Goal: Information Seeking & Learning: Compare options

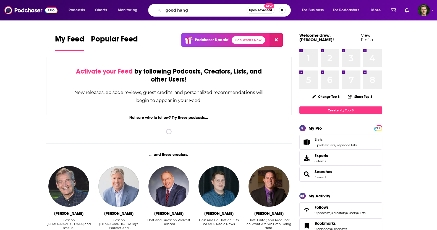
type input "good hang"
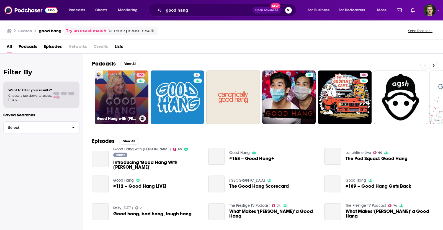
click at [126, 95] on link "90 Good Hang with [PERSON_NAME]" at bounding box center [122, 98] width 54 height 54
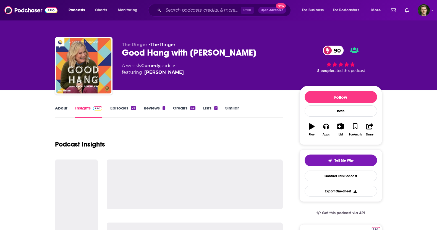
click at [232, 107] on link "Similar" at bounding box center [232, 111] width 14 height 13
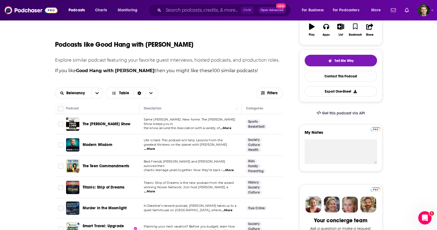
scroll to position [69, 0]
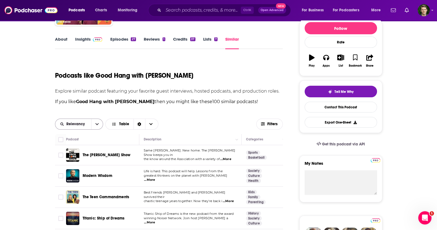
click at [93, 124] on button "open menu" at bounding box center [97, 124] width 12 height 11
click at [84, 158] on div "Power Score" at bounding box center [79, 161] width 48 height 9
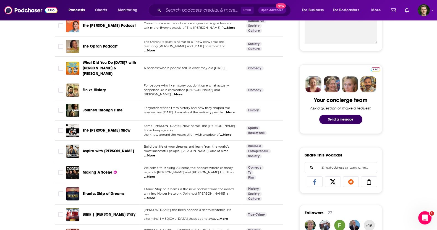
scroll to position [0, 0]
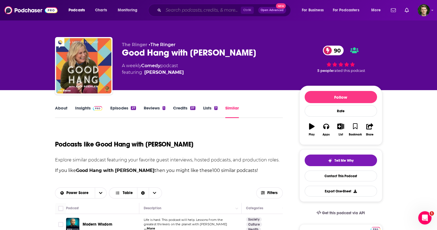
click at [188, 14] on input "Search podcasts, credits, & more..." at bounding box center [201, 10] width 77 height 9
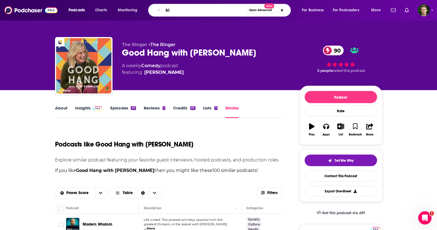
type input "b"
type input "higher learning"
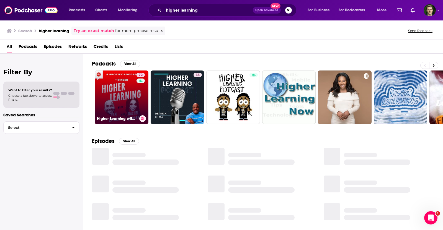
click at [127, 87] on link "72 Higher Learning with [PERSON_NAME] and [PERSON_NAME]" at bounding box center [122, 98] width 54 height 54
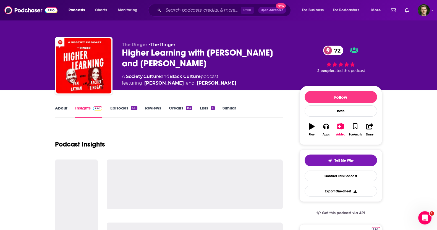
click at [224, 113] on link "Similar" at bounding box center [230, 111] width 14 height 13
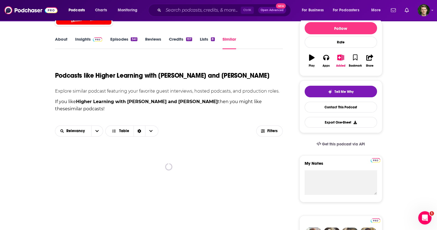
scroll to position [138, 0]
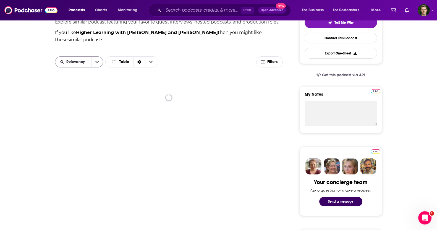
click at [73, 63] on span "Relevancy" at bounding box center [76, 62] width 20 height 4
click at [87, 97] on div "Power Score" at bounding box center [79, 99] width 48 height 9
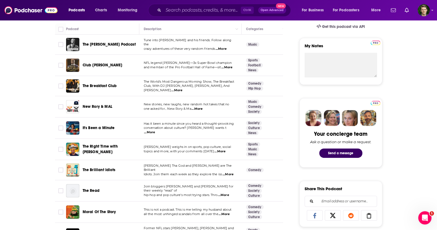
scroll to position [207, 0]
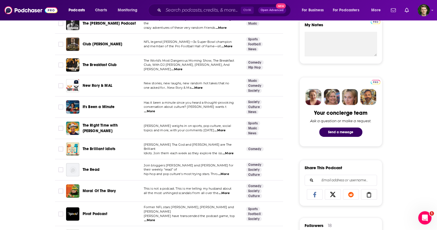
click at [100, 107] on span "It's Been a Minute" at bounding box center [99, 107] width 32 height 5
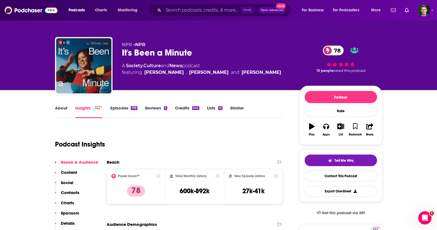
click at [121, 108] on link "Episodes 918" at bounding box center [123, 111] width 27 height 13
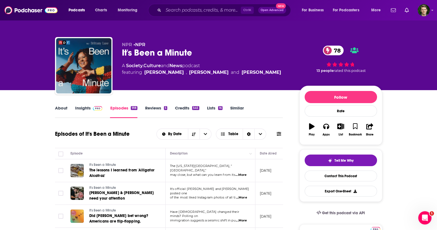
click at [85, 107] on link "Insights" at bounding box center [88, 111] width 27 height 13
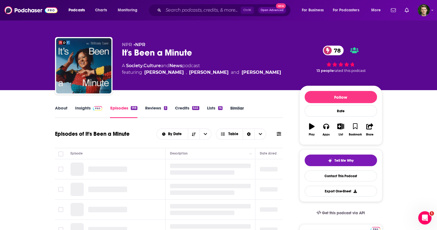
click at [245, 109] on div "Similar" at bounding box center [240, 111] width 21 height 13
click at [230, 105] on div "About Insights Episodes 918 Reviews 5 Credits 545 Lists 16 Similar" at bounding box center [169, 112] width 228 height 14
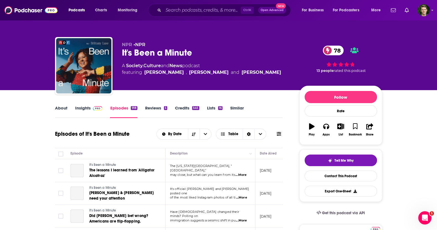
click at [234, 108] on link "Similar" at bounding box center [237, 111] width 14 height 13
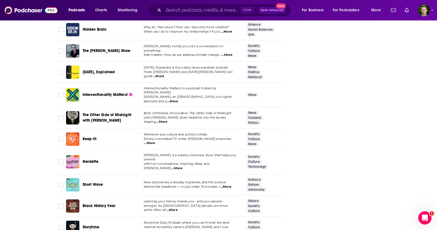
scroll to position [726, 0]
click at [95, 159] on span "Nerdette" at bounding box center [91, 161] width 16 height 5
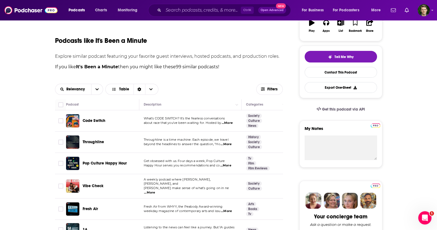
scroll to position [242, 0]
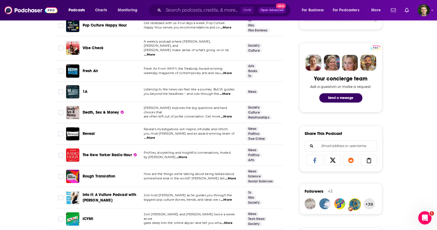
click at [94, 47] on span "Vibe Check" at bounding box center [93, 48] width 21 height 5
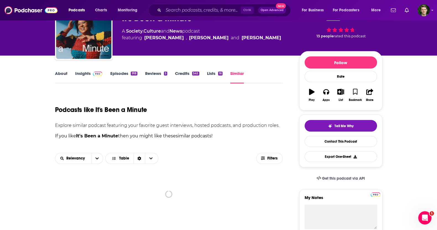
scroll to position [34, 0]
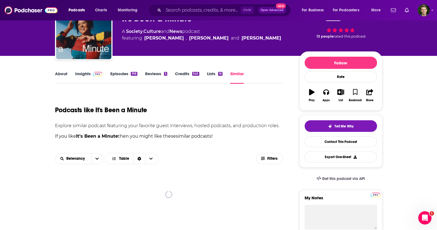
click at [88, 73] on link "Insights" at bounding box center [88, 77] width 27 height 13
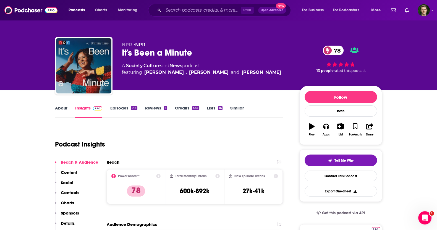
click at [235, 106] on link "Similar" at bounding box center [237, 111] width 14 height 13
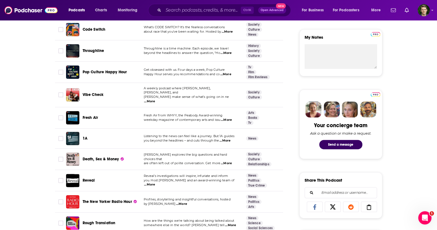
scroll to position [173, 0]
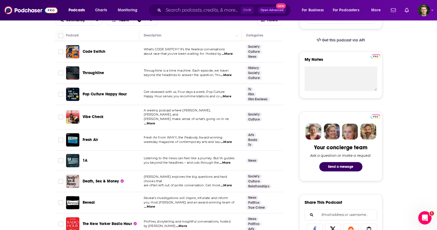
click at [90, 137] on span "Fresh Air" at bounding box center [91, 139] width 16 height 5
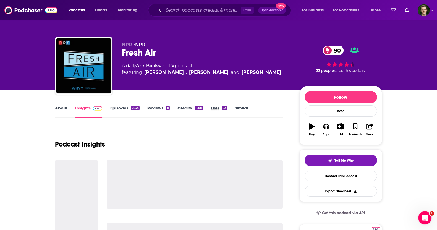
click at [233, 107] on div "Lists 53" at bounding box center [223, 111] width 24 height 13
click at [236, 108] on link "Similar" at bounding box center [242, 111] width 14 height 13
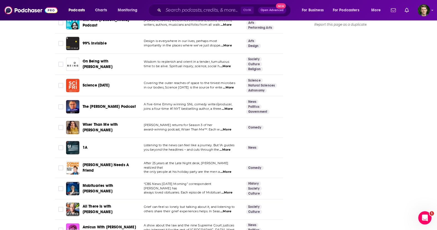
scroll to position [761, 0]
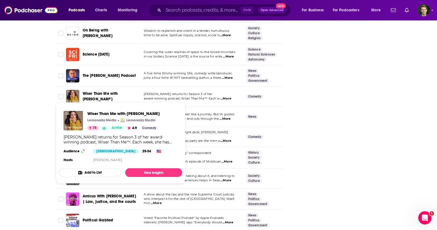
click at [98, 91] on span "Wiser Than Me with [PERSON_NAME]" at bounding box center [100, 96] width 35 height 10
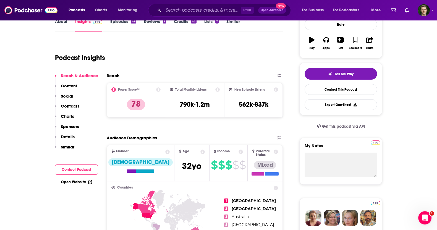
scroll to position [34, 0]
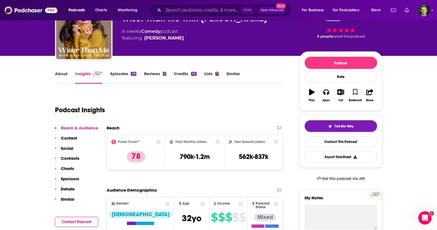
click at [122, 75] on link "Episodes 49" at bounding box center [123, 77] width 26 height 13
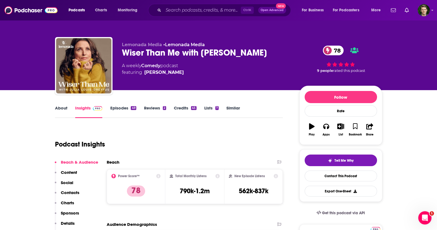
click at [84, 111] on link "Insights" at bounding box center [88, 111] width 27 height 13
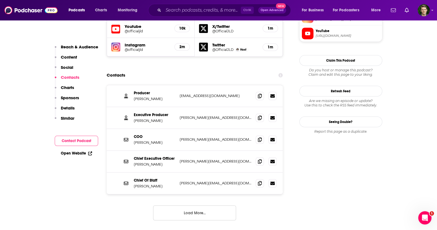
scroll to position [34, 0]
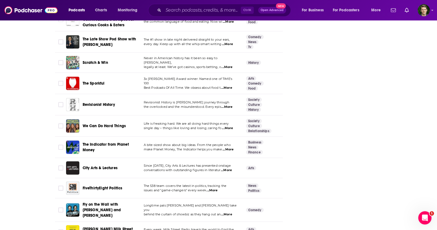
scroll to position [1556, 0]
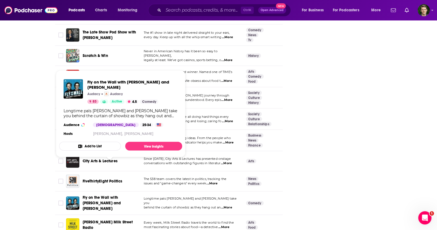
click at [91, 195] on span "Fly on the Wall with [PERSON_NAME] and [PERSON_NAME]" at bounding box center [110, 203] width 55 height 17
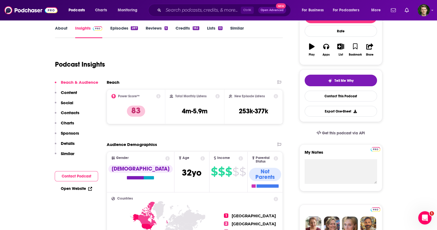
scroll to position [69, 0]
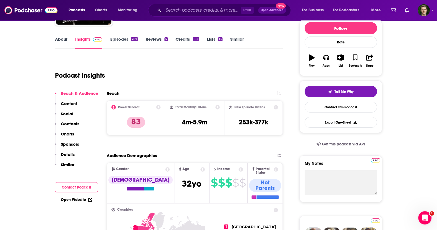
click at [117, 43] on link "Episodes 287" at bounding box center [124, 43] width 28 height 13
